Goal: Find specific fact: Find contact information

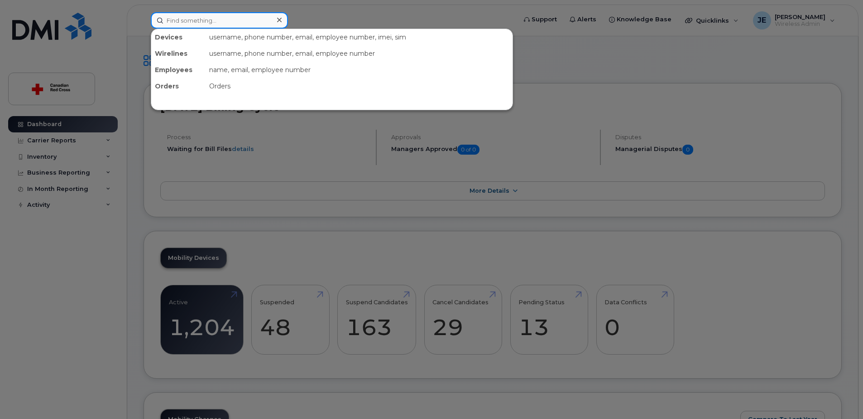
paste input "[PERSON_NAME]"
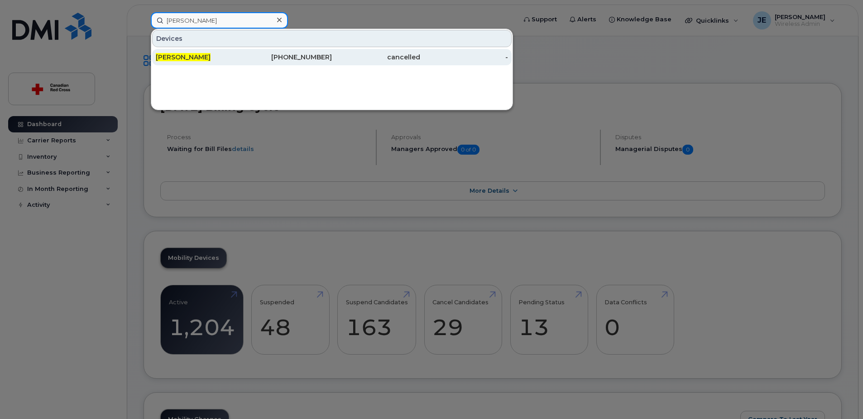
type input "[PERSON_NAME]"
click at [260, 59] on div "613-297-1892" at bounding box center [288, 57] width 88 height 9
